Goal: Task Accomplishment & Management: Complete application form

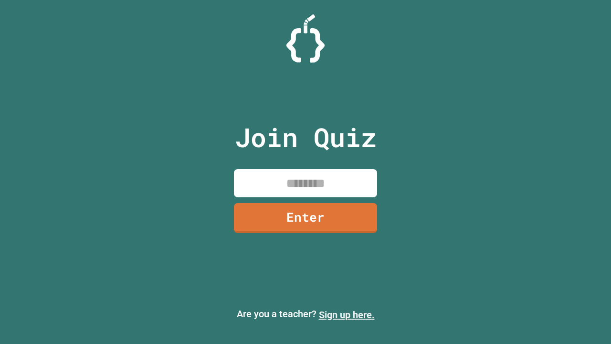
click at [346, 315] on link "Sign up here." at bounding box center [347, 314] width 56 height 11
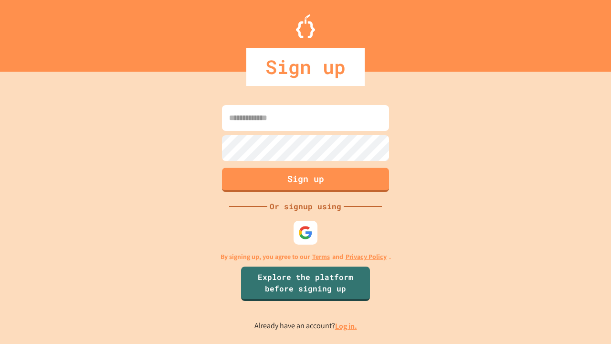
click at [346, 325] on link "Log in." at bounding box center [346, 326] width 22 height 10
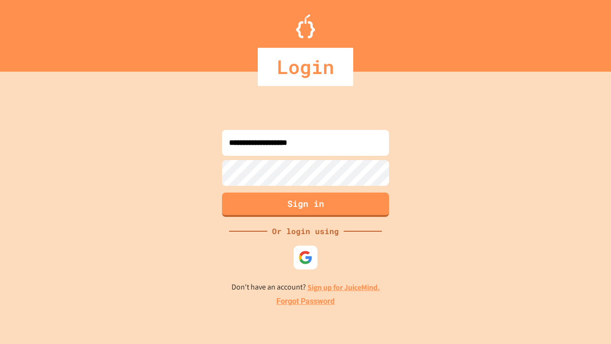
type input "**********"
